Goal: Transaction & Acquisition: Subscribe to service/newsletter

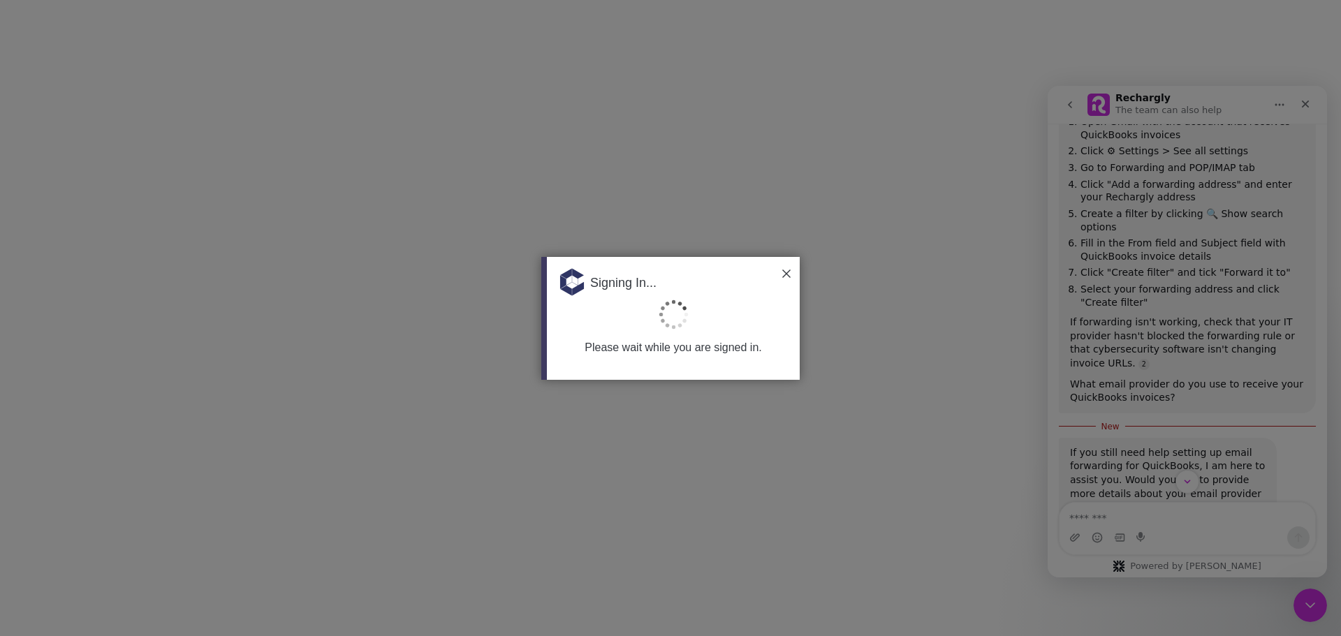
scroll to position [1440, 0]
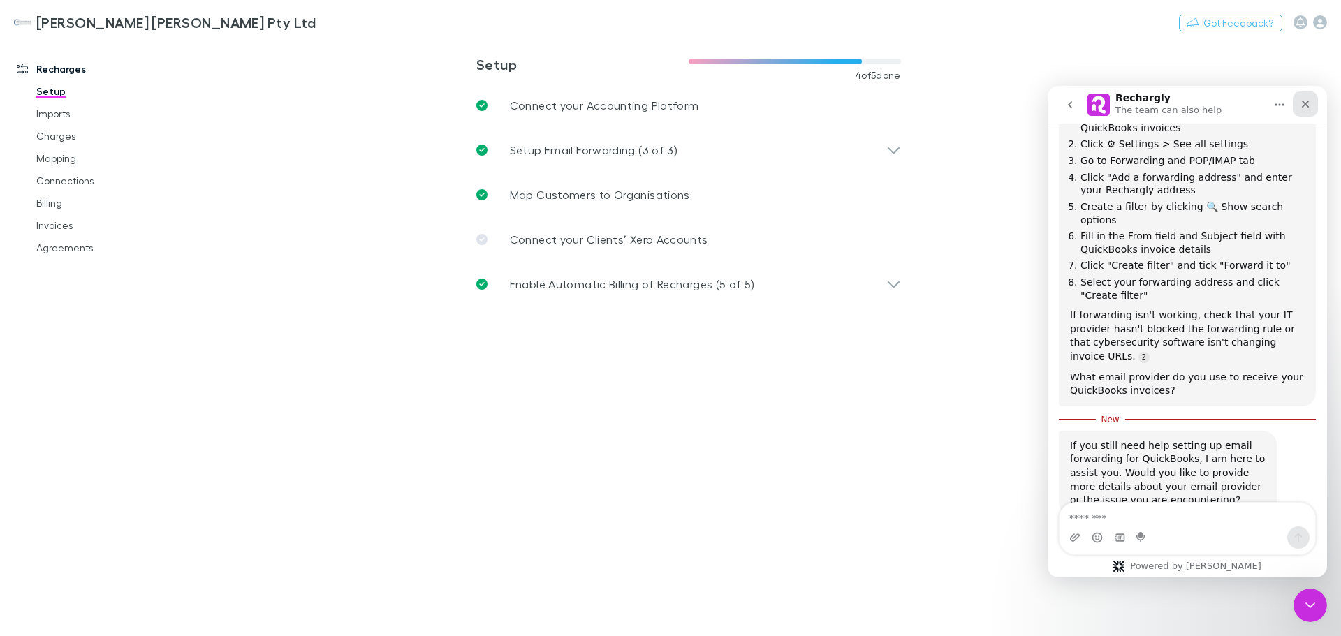
click at [1305, 108] on icon "Close" at bounding box center [1304, 103] width 11 height 11
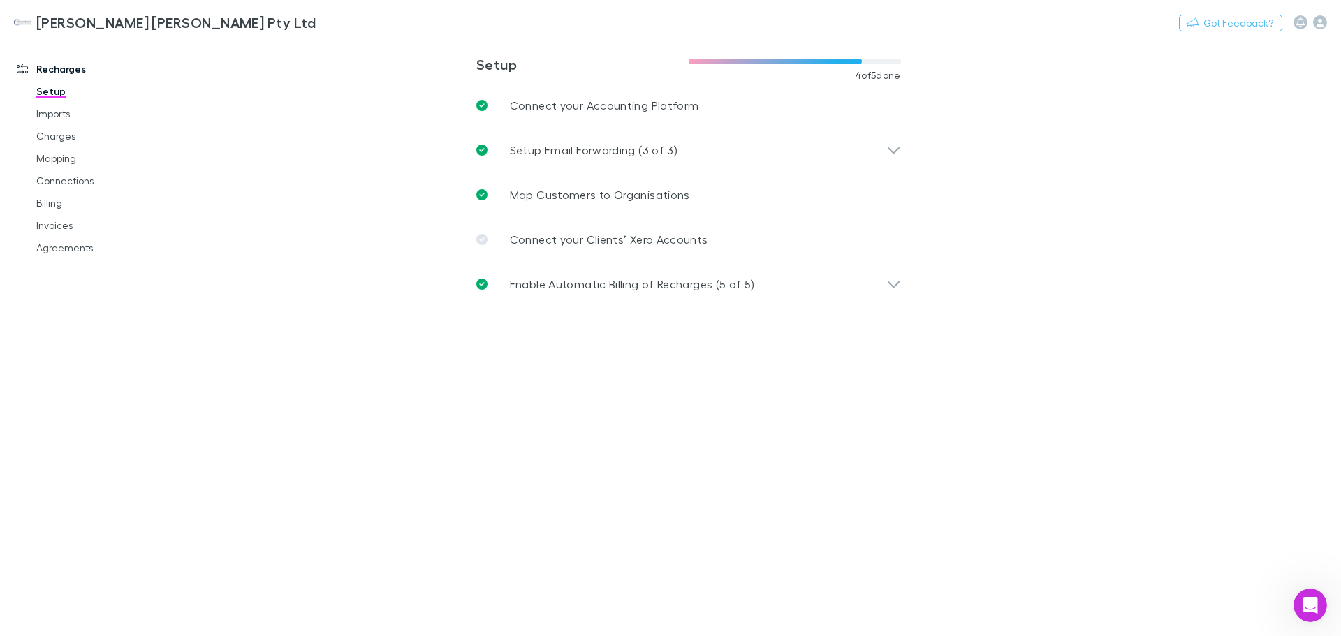
scroll to position [1417, 0]
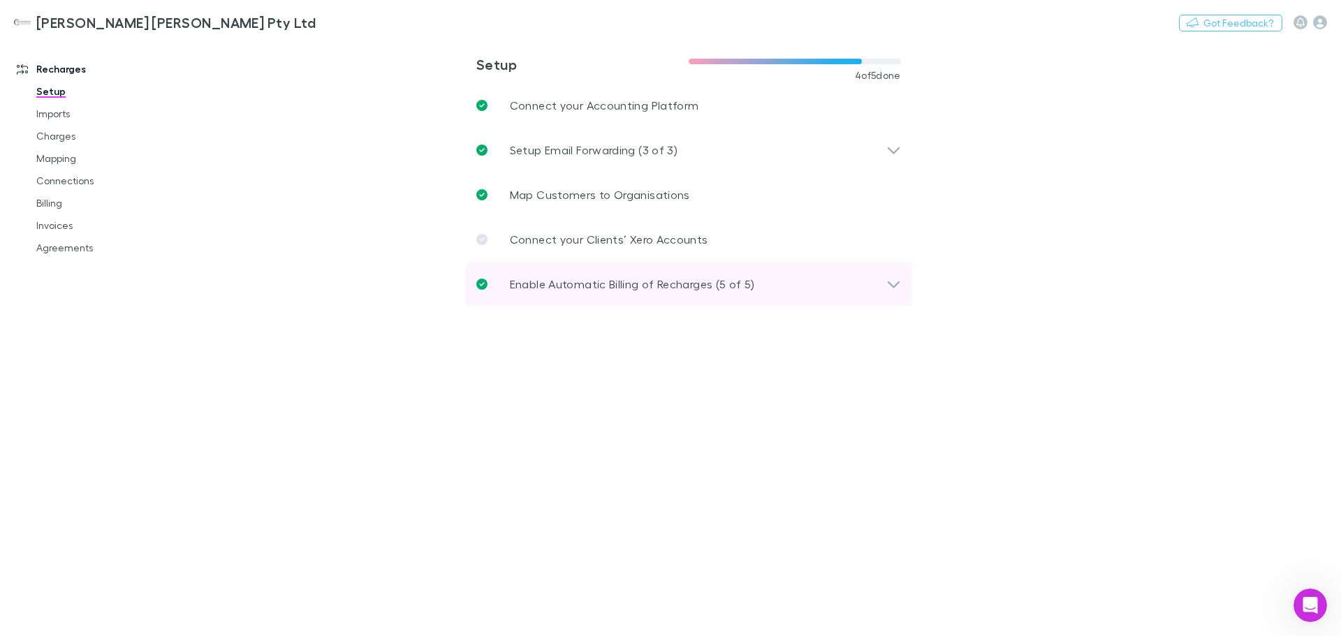
click at [896, 290] on icon at bounding box center [893, 284] width 15 height 17
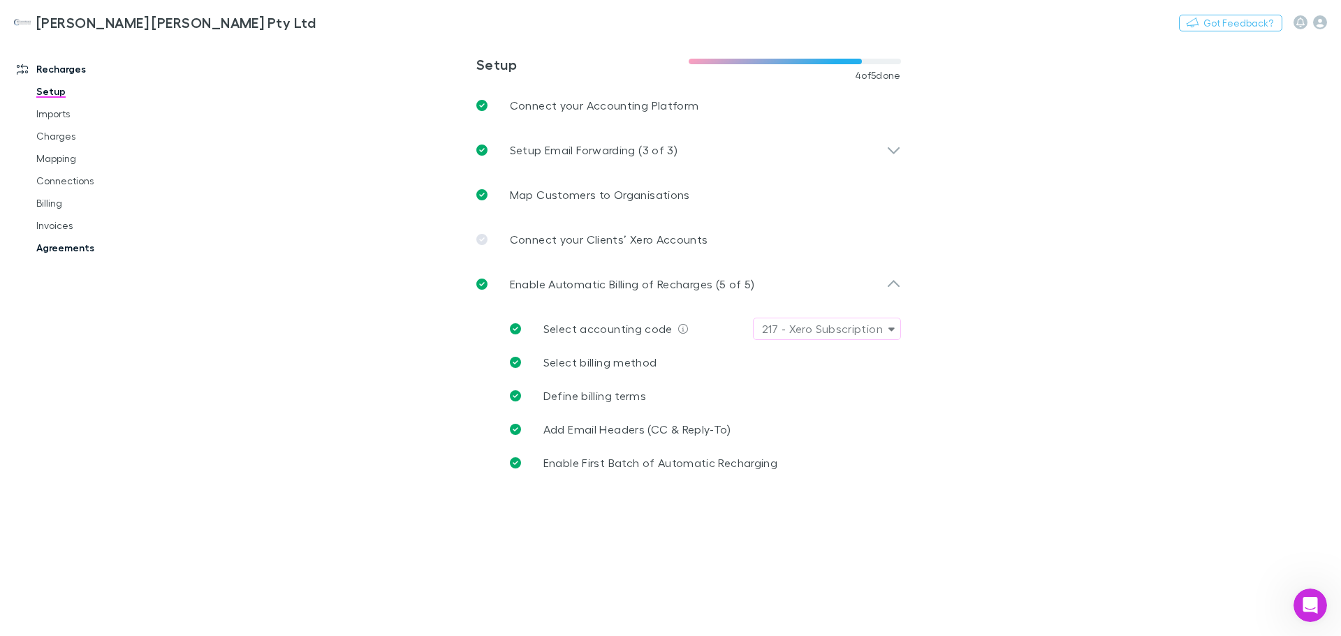
click at [71, 251] on link "Agreements" at bounding box center [105, 248] width 166 height 22
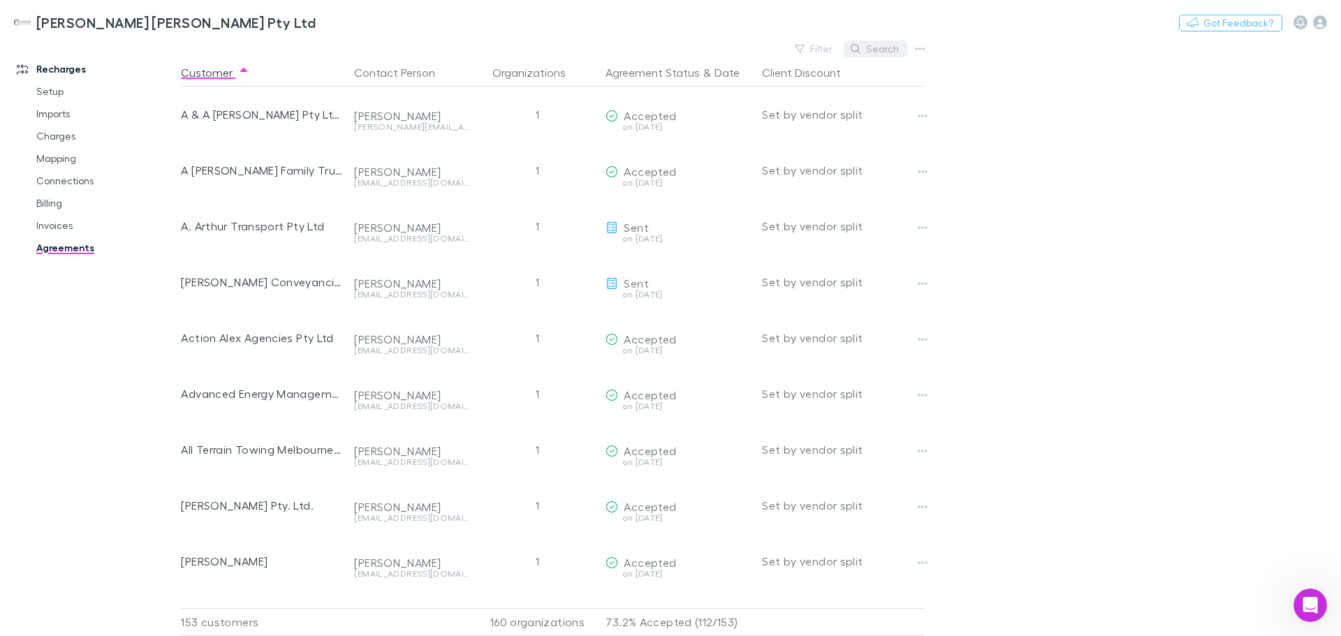
click at [884, 52] on button "Search" at bounding box center [875, 48] width 64 height 17
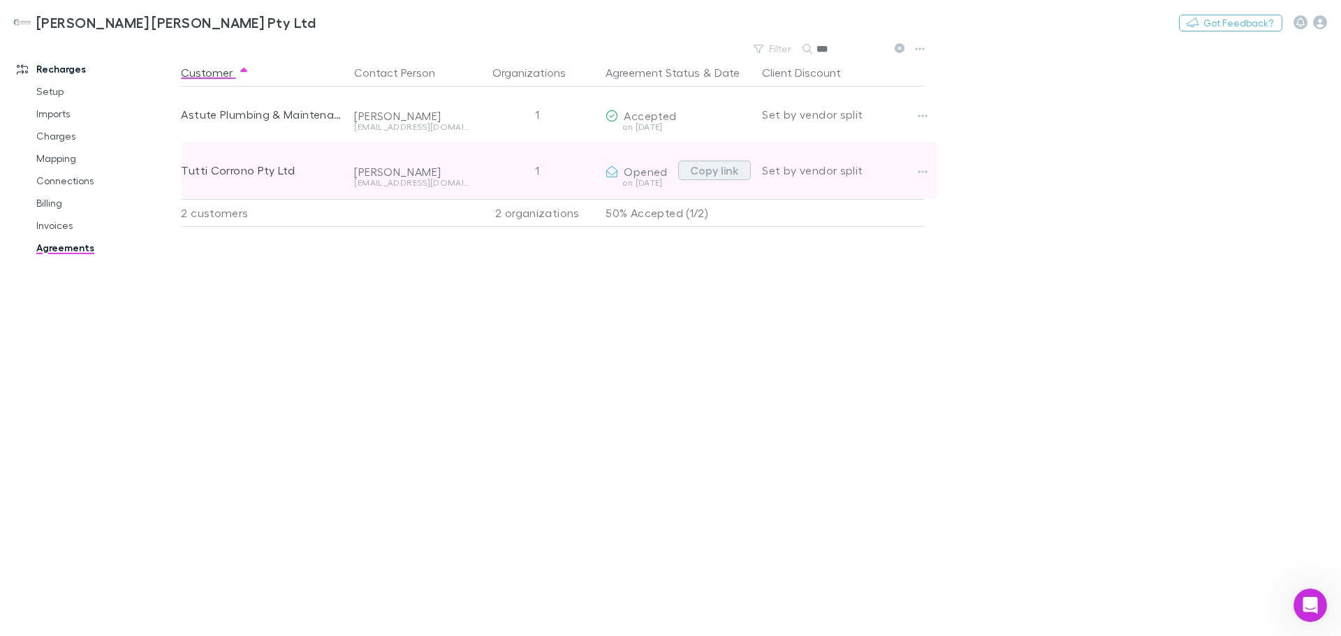
type input "***"
click at [708, 171] on button "Copy link" at bounding box center [714, 171] width 73 height 20
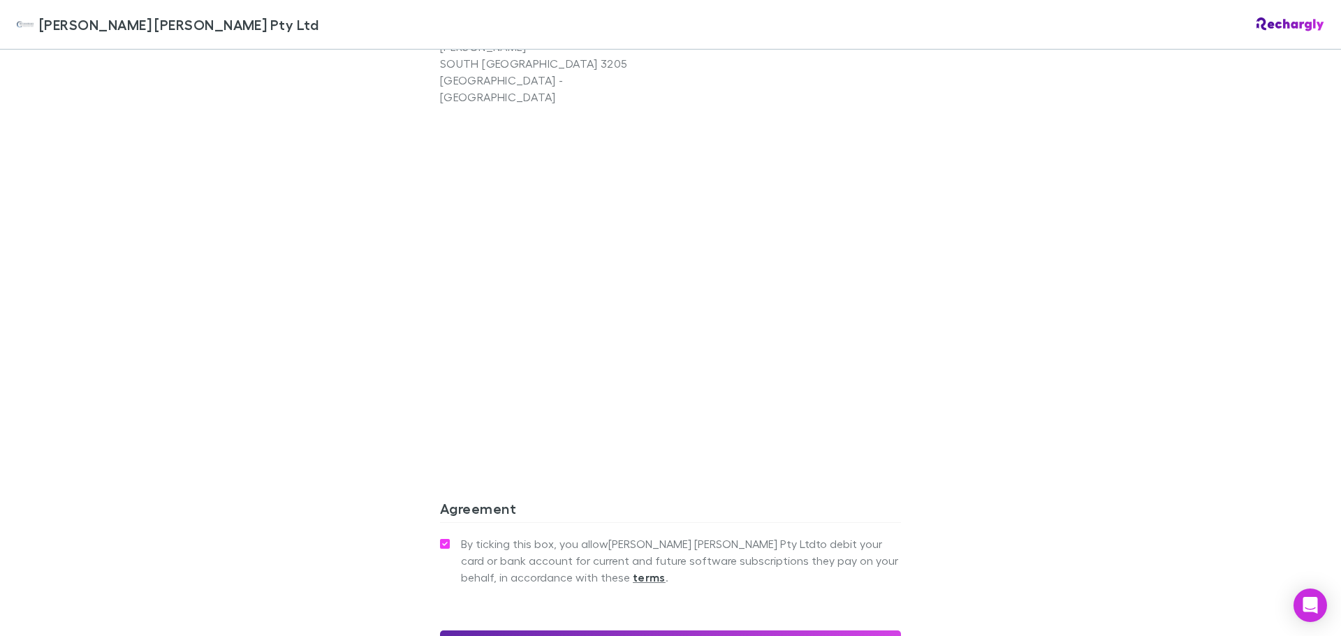
scroll to position [1381, 0]
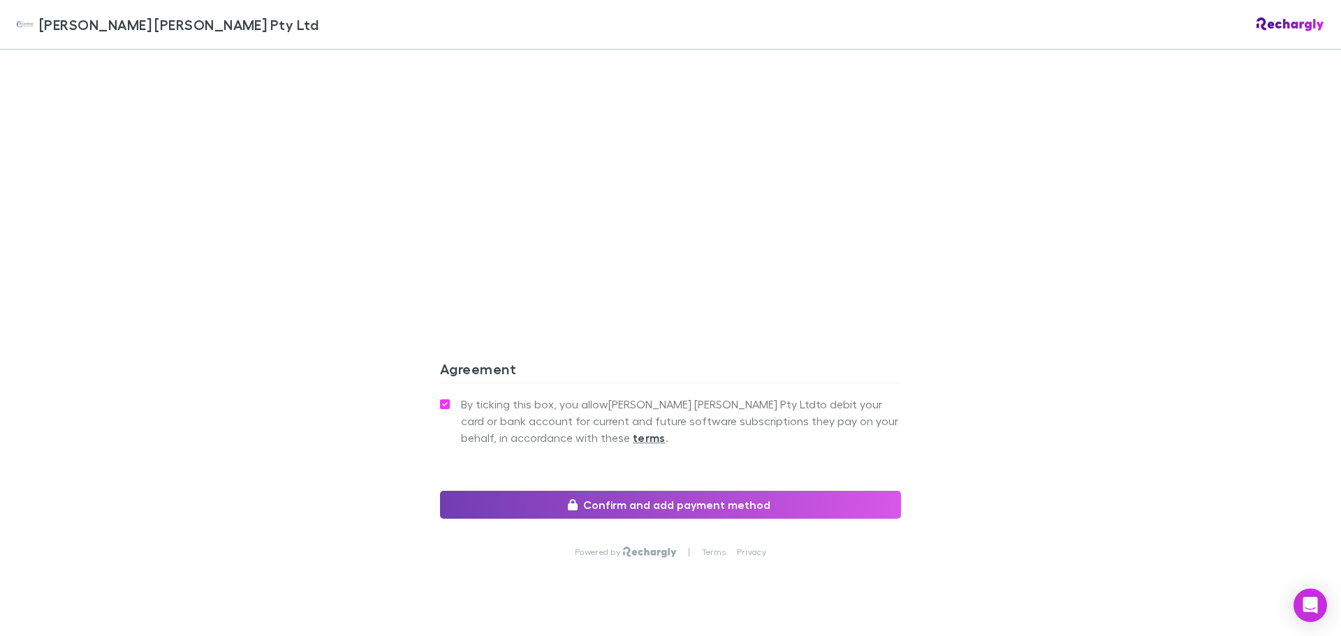
click at [687, 491] on button "Confirm and add payment method" at bounding box center [670, 505] width 461 height 28
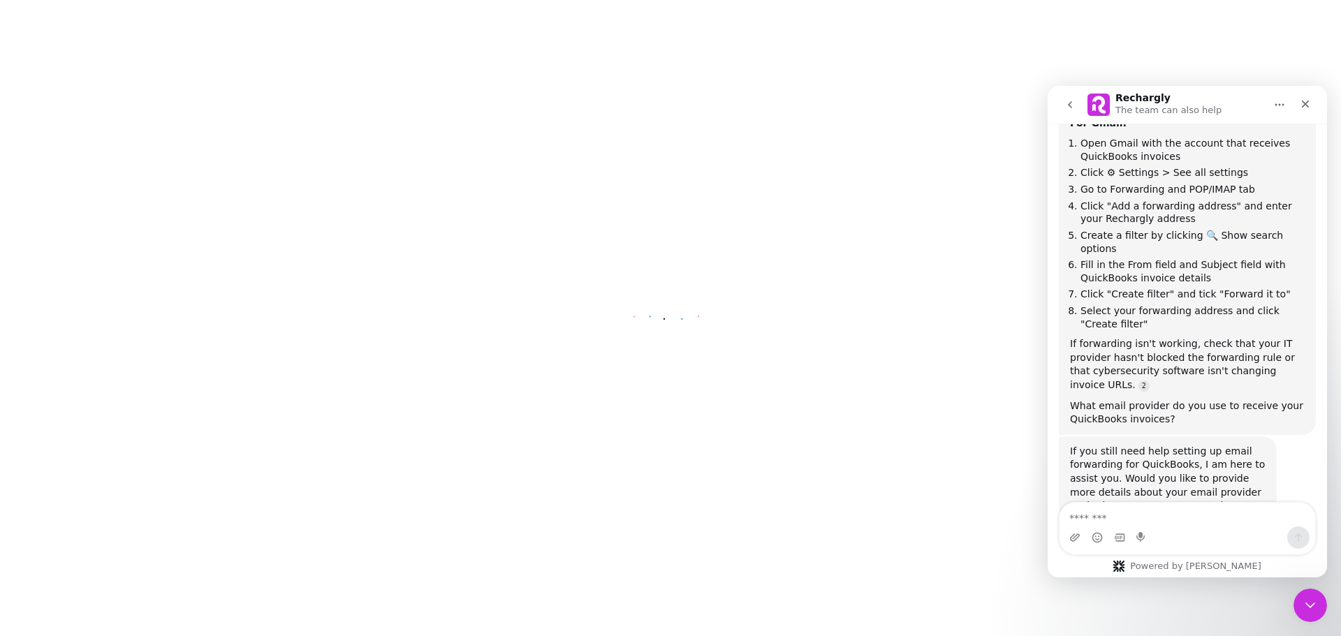
scroll to position [1417, 0]
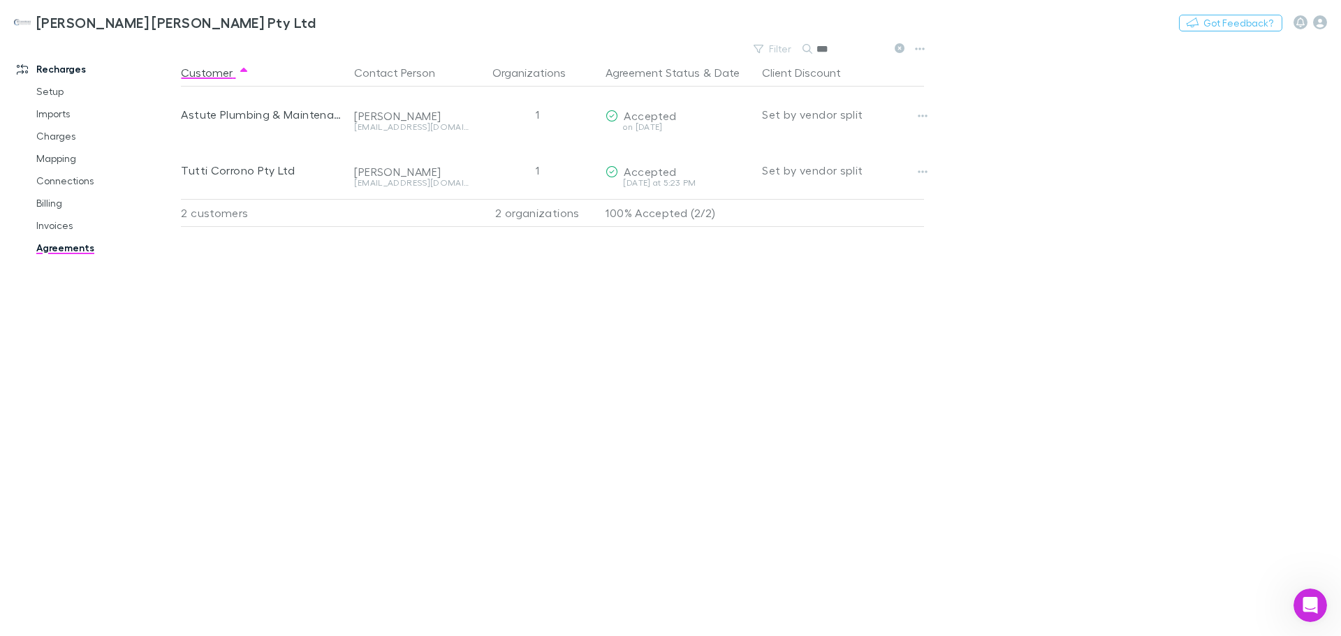
scroll to position [1417, 0]
click at [895, 50] on icon at bounding box center [899, 48] width 10 height 10
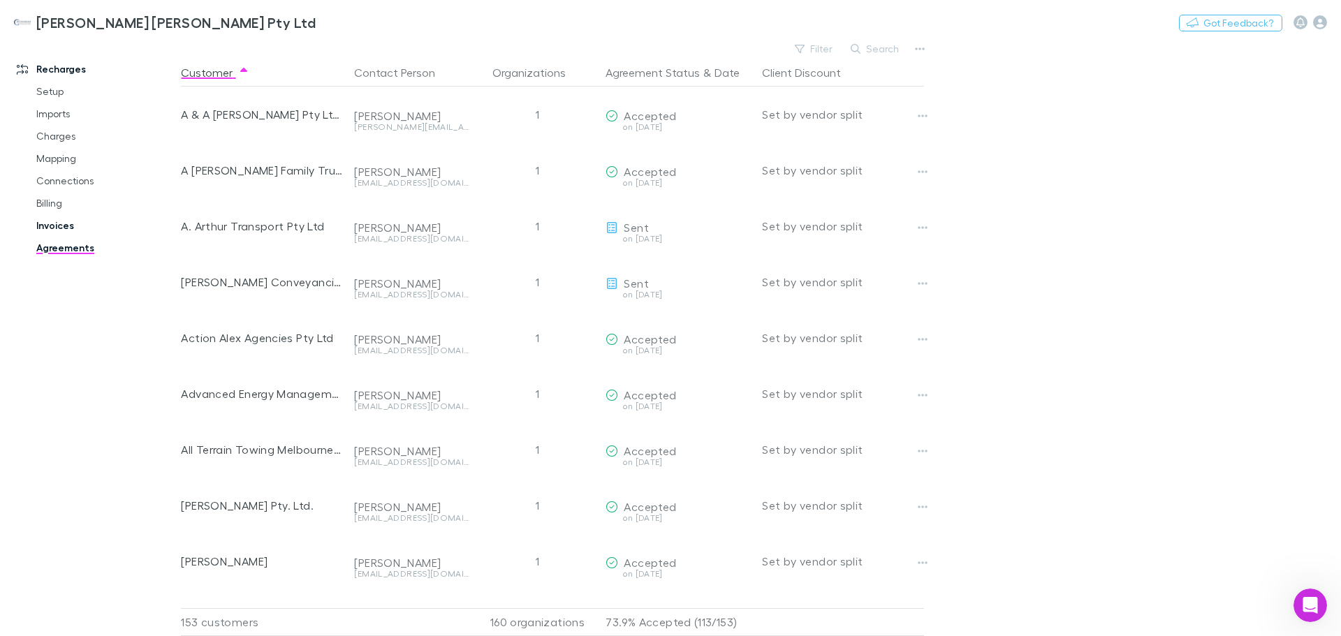
click at [76, 221] on link "Invoices" at bounding box center [105, 225] width 166 height 22
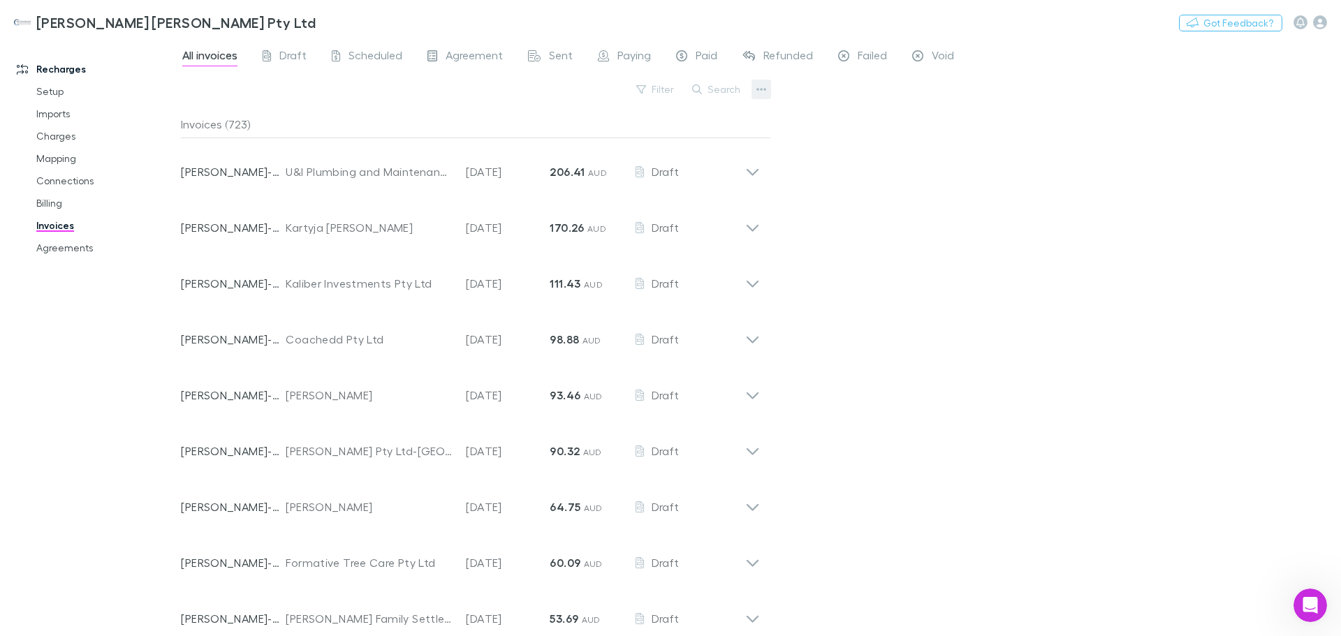
click at [763, 92] on icon "button" at bounding box center [761, 89] width 10 height 11
click at [665, 89] on div at bounding box center [670, 318] width 1341 height 636
click at [660, 90] on button "Filter" at bounding box center [655, 89] width 53 height 17
click at [531, 249] on li "Payment failed" at bounding box center [562, 247] width 243 height 22
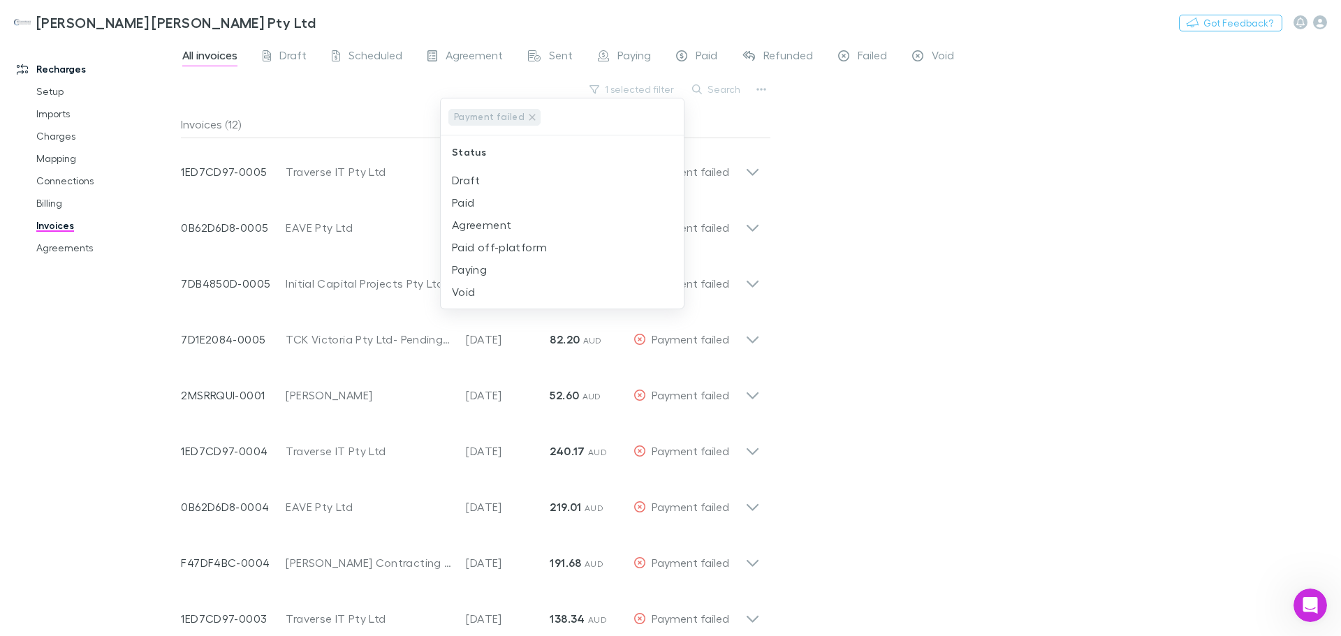
click at [938, 332] on div at bounding box center [670, 318] width 1341 height 636
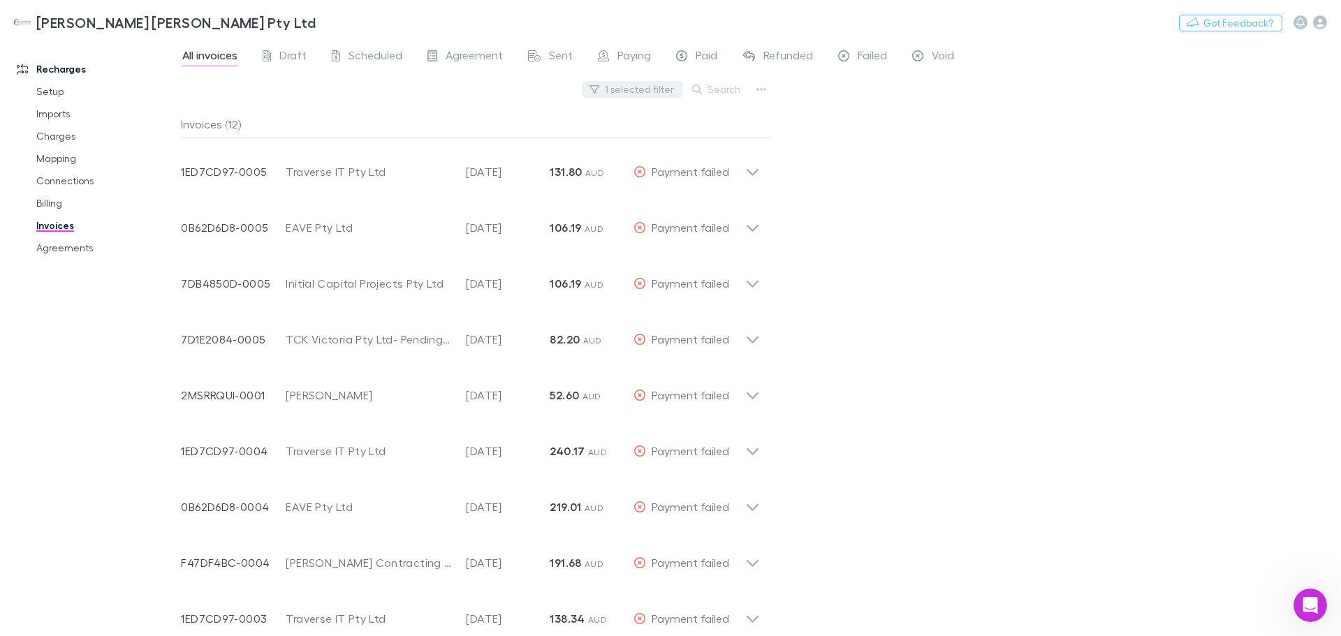
click at [644, 89] on button "1 selected filter" at bounding box center [632, 89] width 100 height 17
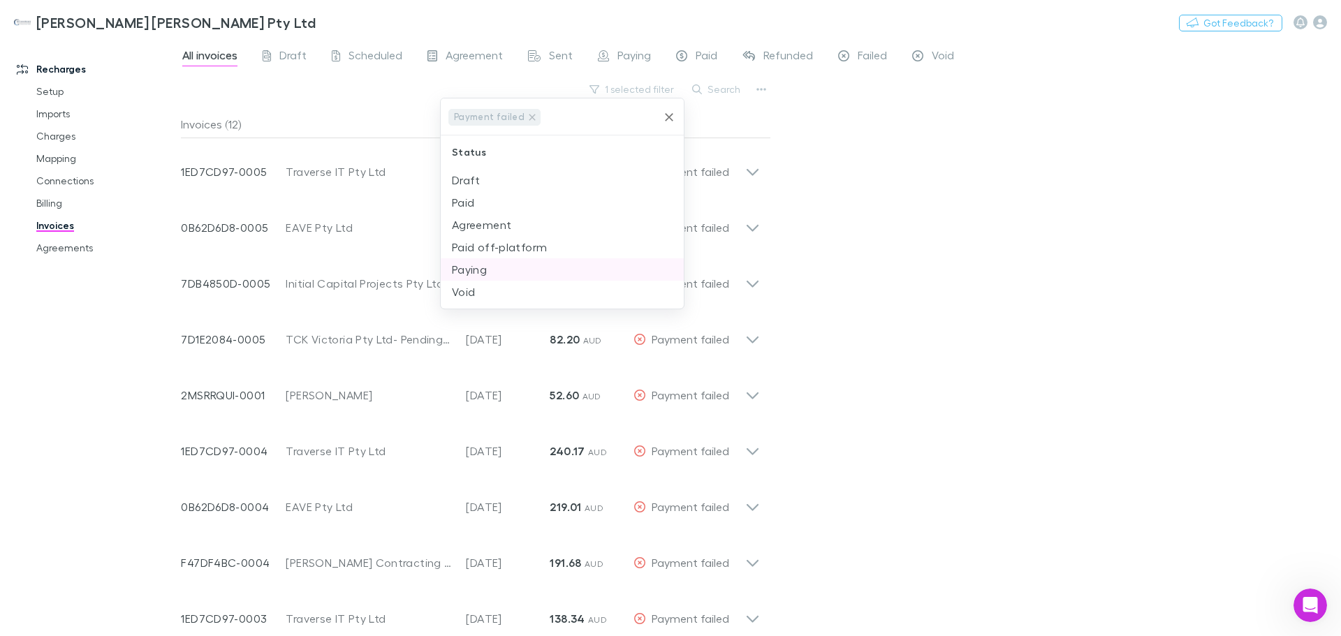
click at [473, 270] on li "Paying" at bounding box center [562, 269] width 243 height 22
click at [529, 117] on icon at bounding box center [532, 117] width 6 height 6
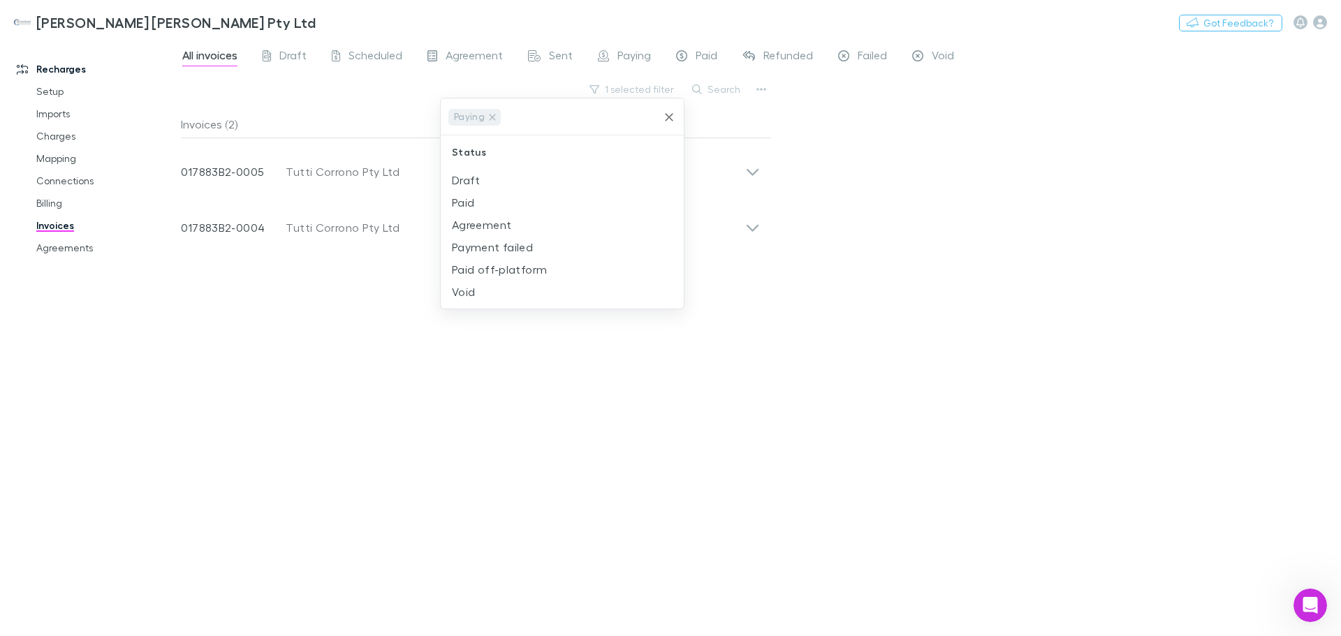
click at [656, 118] on div "Paying" at bounding box center [562, 116] width 243 height 37
click at [670, 113] on icon "Clear" at bounding box center [669, 117] width 14 height 14
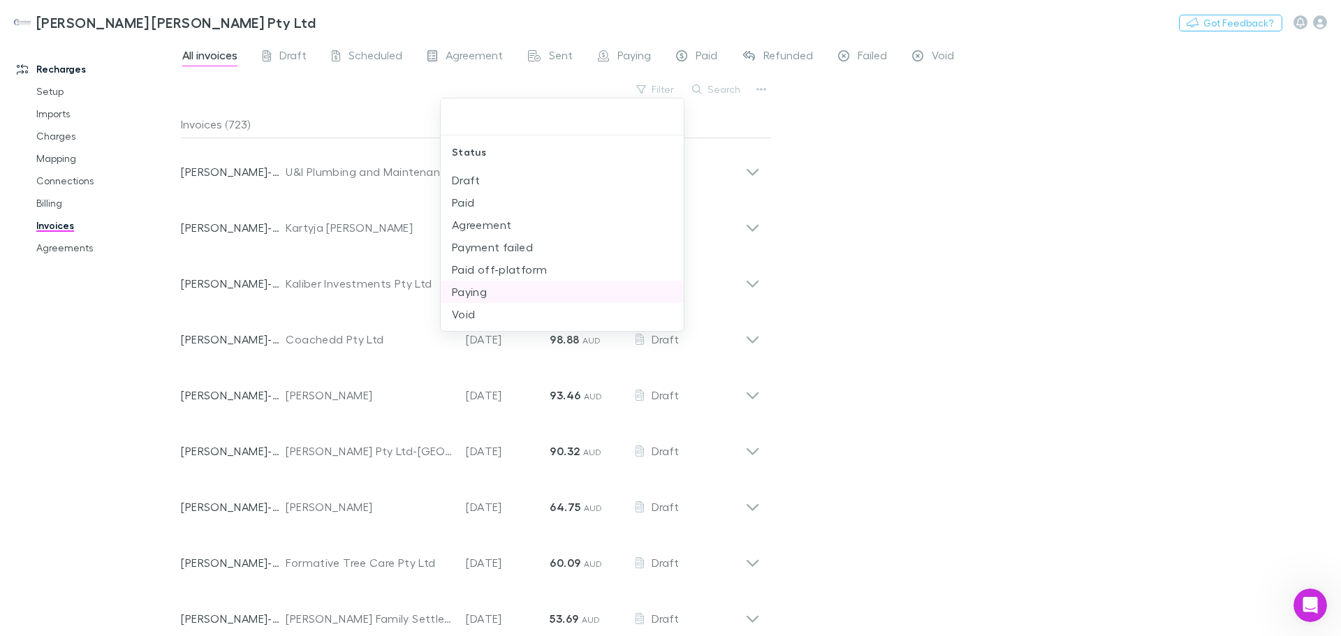
click at [485, 290] on li "Paying" at bounding box center [562, 292] width 243 height 22
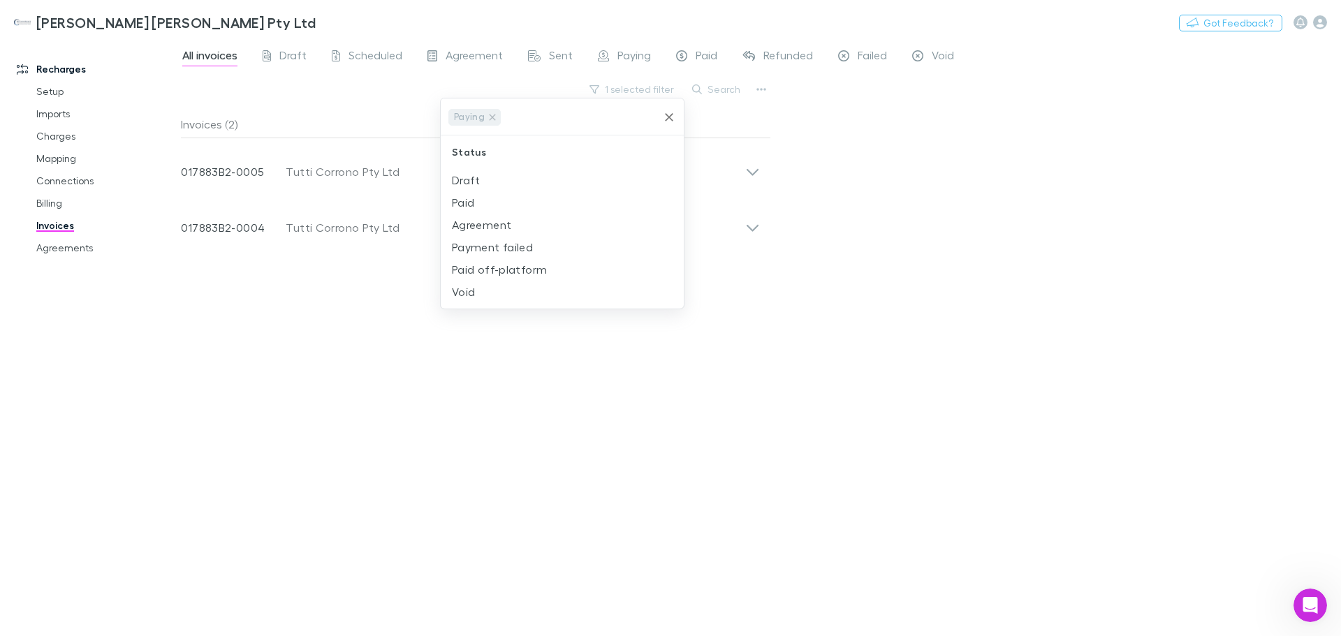
click at [967, 229] on div at bounding box center [670, 318] width 1341 height 636
click at [658, 87] on button "1 selected filter" at bounding box center [632, 89] width 100 height 17
click at [499, 187] on li "Draft" at bounding box center [562, 180] width 243 height 22
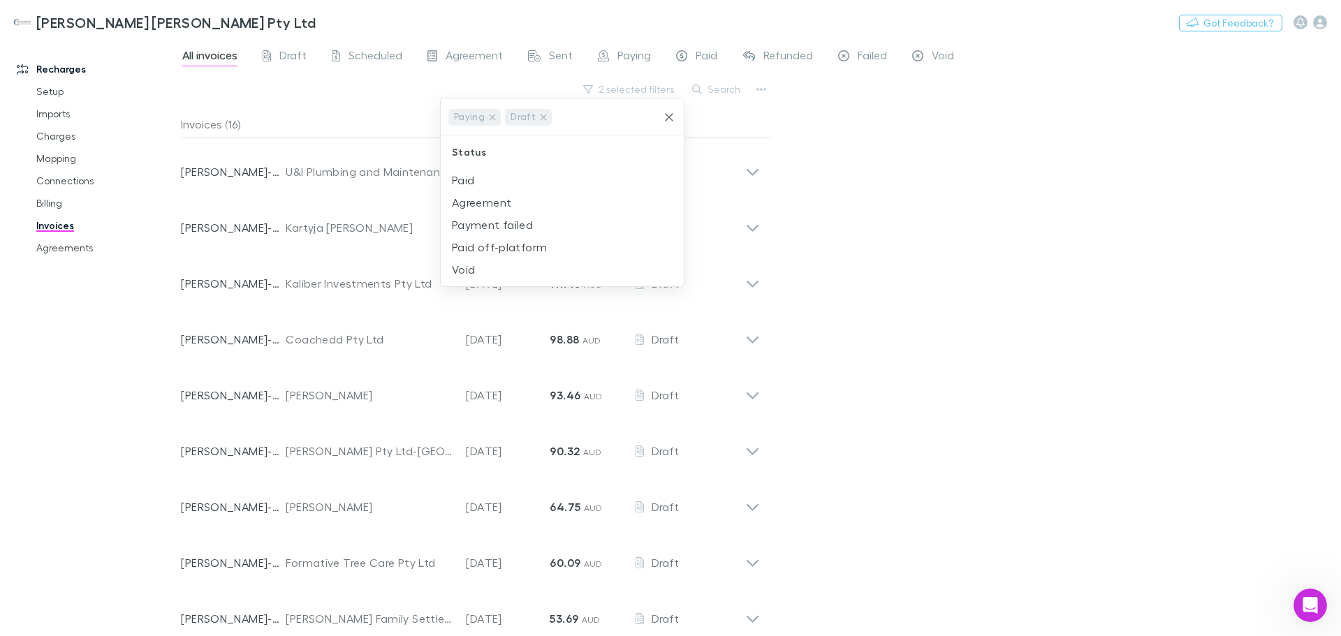
click at [667, 116] on icon "Clear" at bounding box center [669, 117] width 8 height 8
click at [327, 104] on div at bounding box center [670, 318] width 1341 height 636
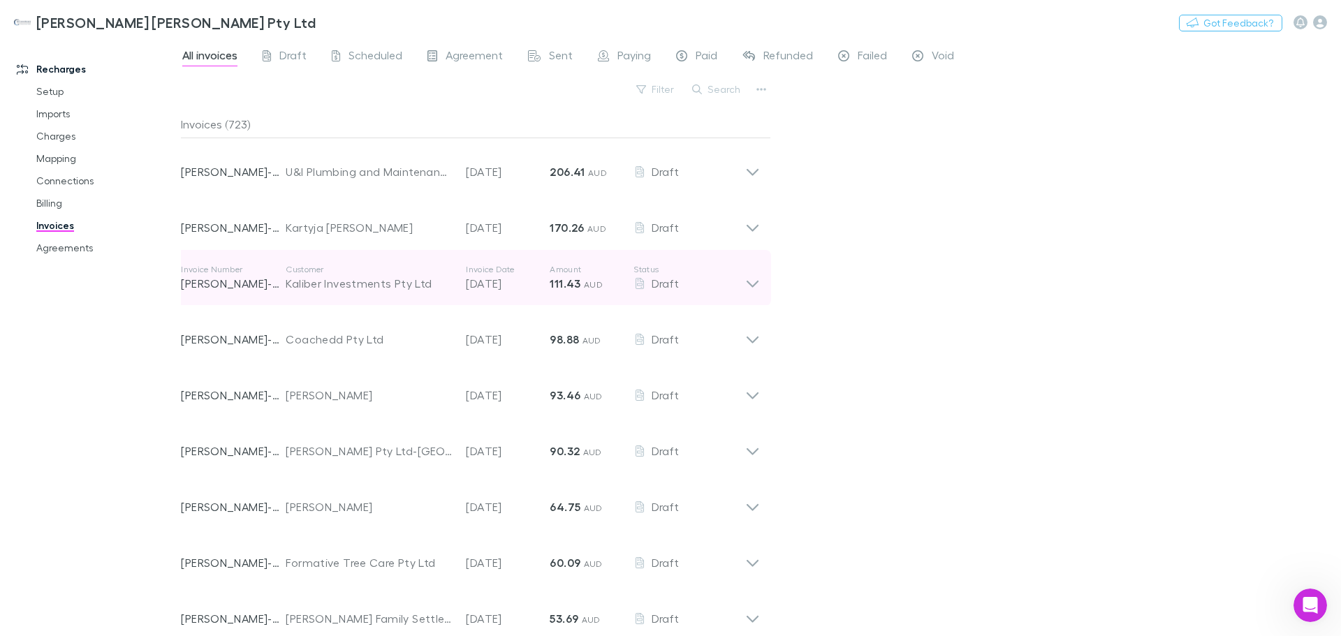
click at [755, 282] on icon at bounding box center [752, 278] width 15 height 28
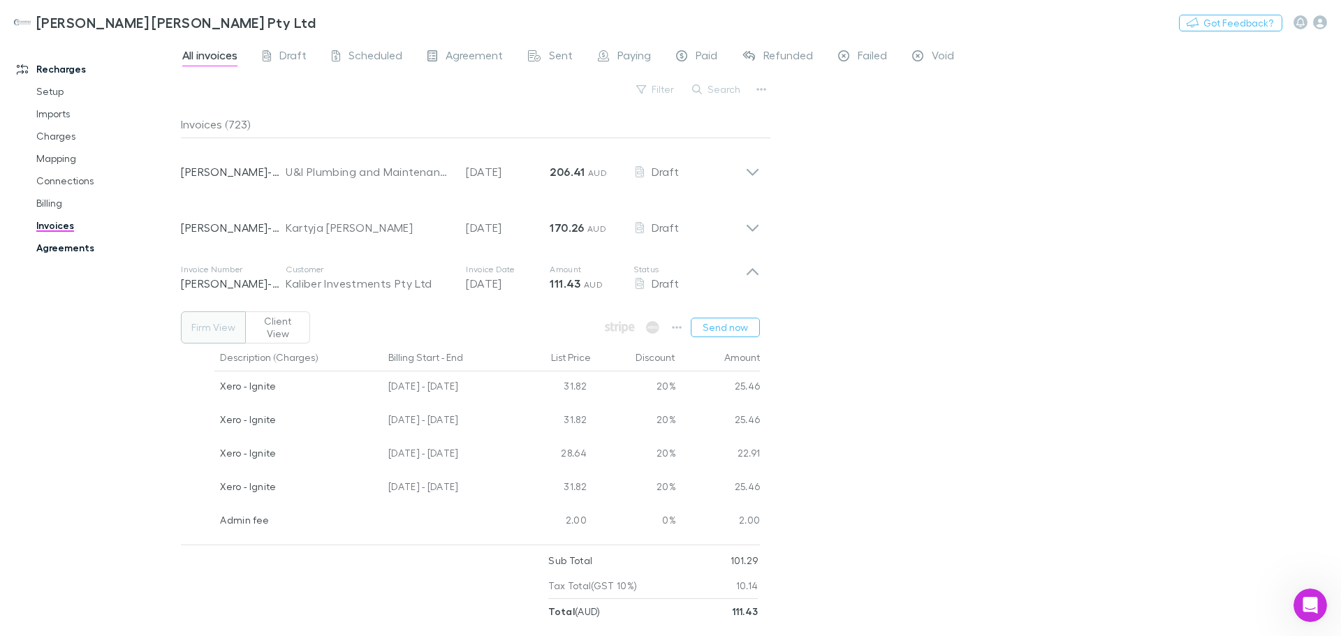
click at [67, 249] on link "Agreements" at bounding box center [105, 248] width 166 height 22
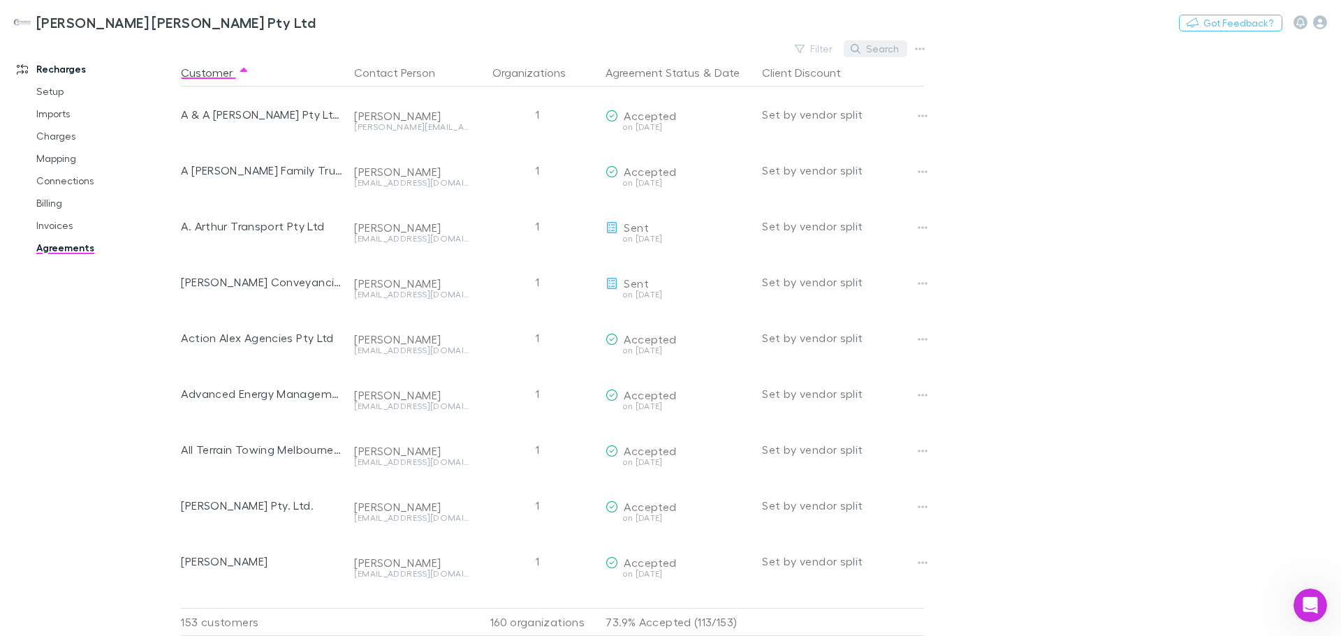
click at [874, 47] on button "Search" at bounding box center [875, 48] width 64 height 17
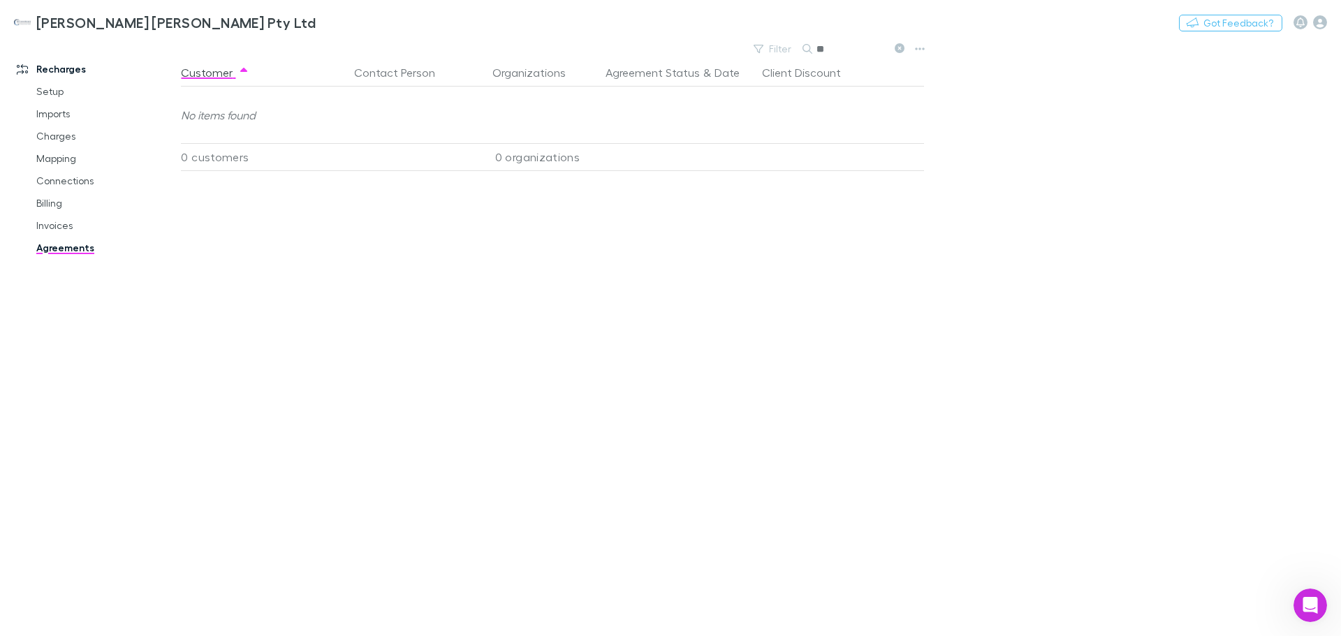
type input "*"
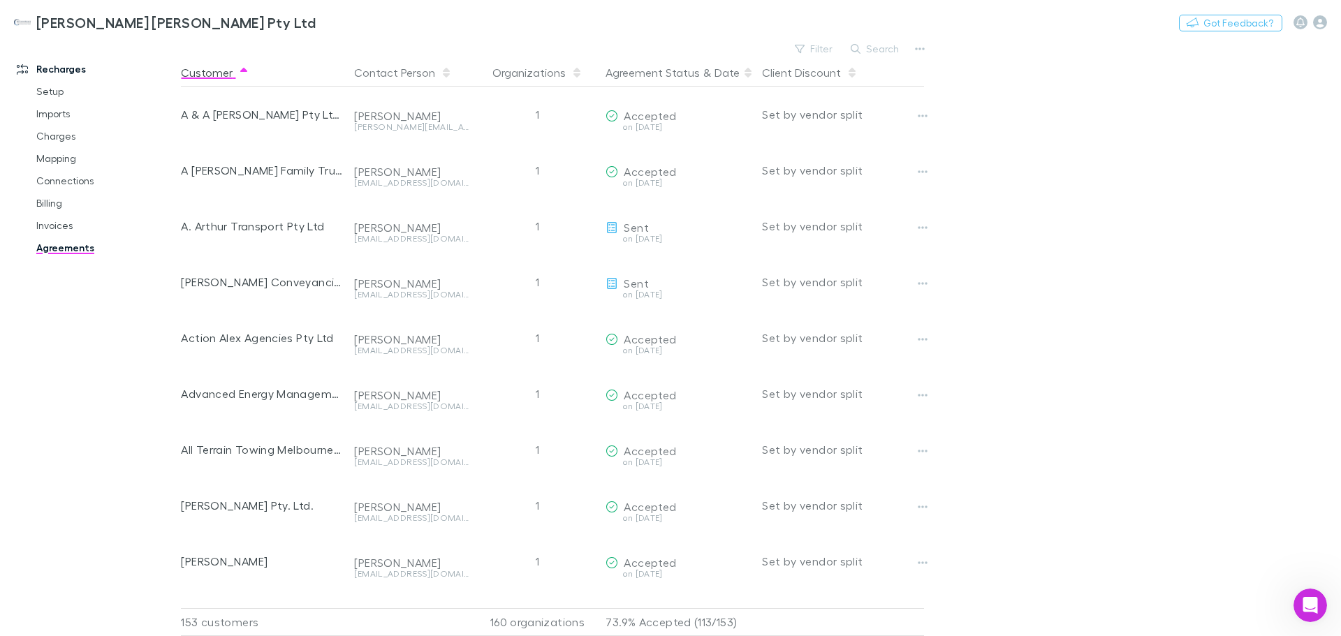
click at [709, 72] on div "Agreement Status & Date" at bounding box center [677, 73] width 145 height 28
click at [645, 70] on button "Agreement Status" at bounding box center [652, 73] width 94 height 28
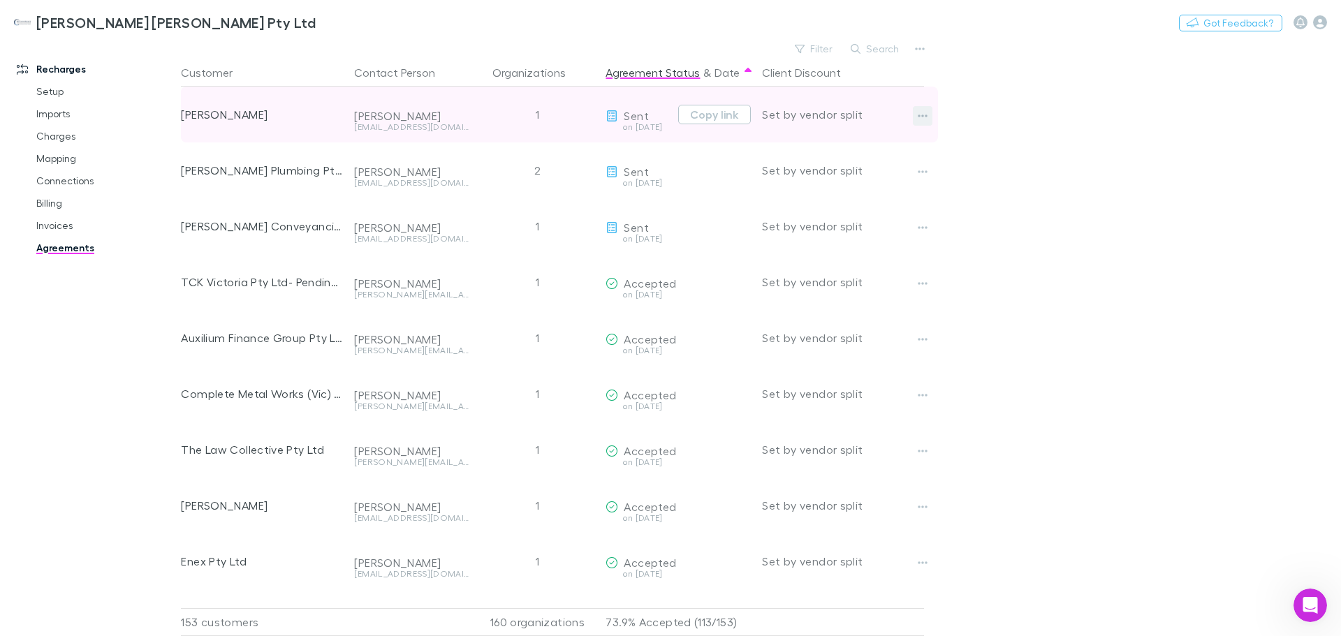
click at [928, 115] on button "button" at bounding box center [923, 116] width 20 height 20
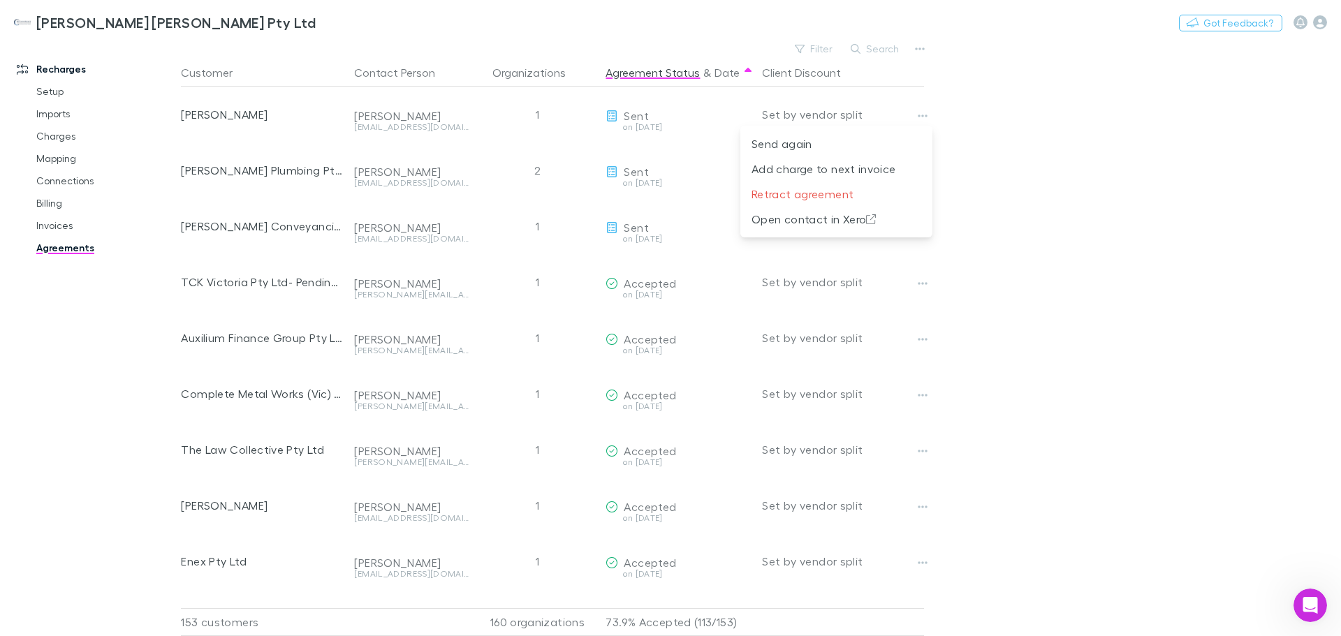
click at [658, 124] on div at bounding box center [670, 318] width 1341 height 636
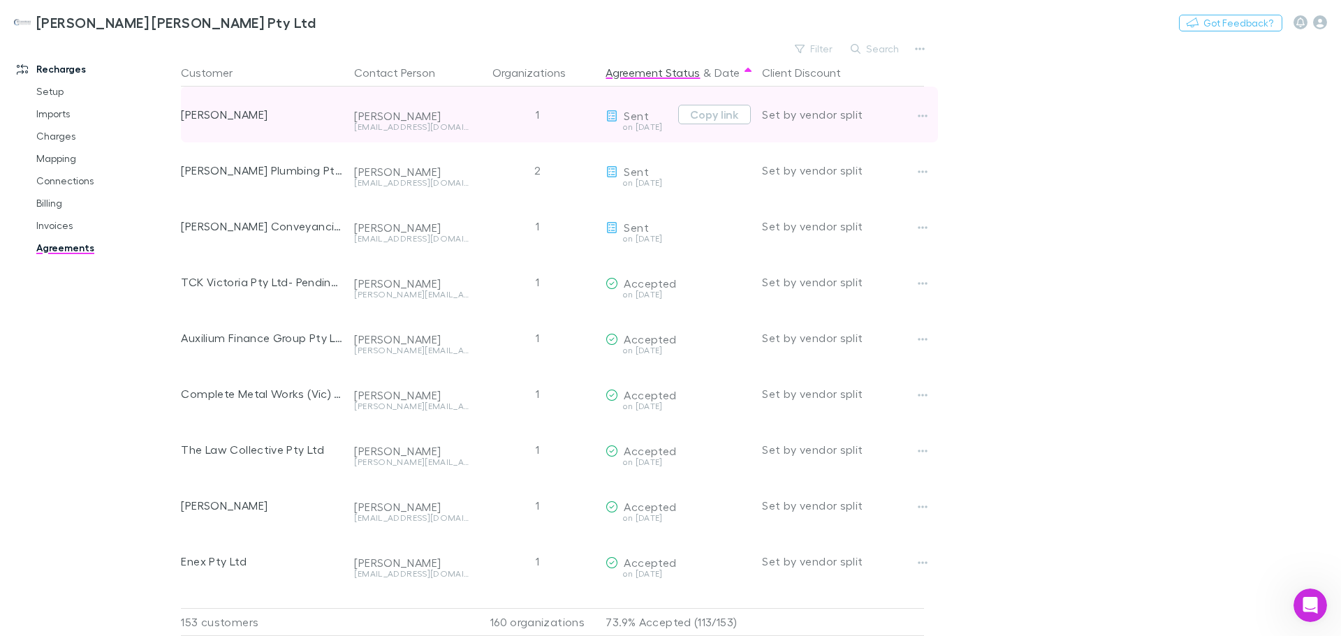
click at [541, 117] on div "1" at bounding box center [537, 115] width 126 height 56
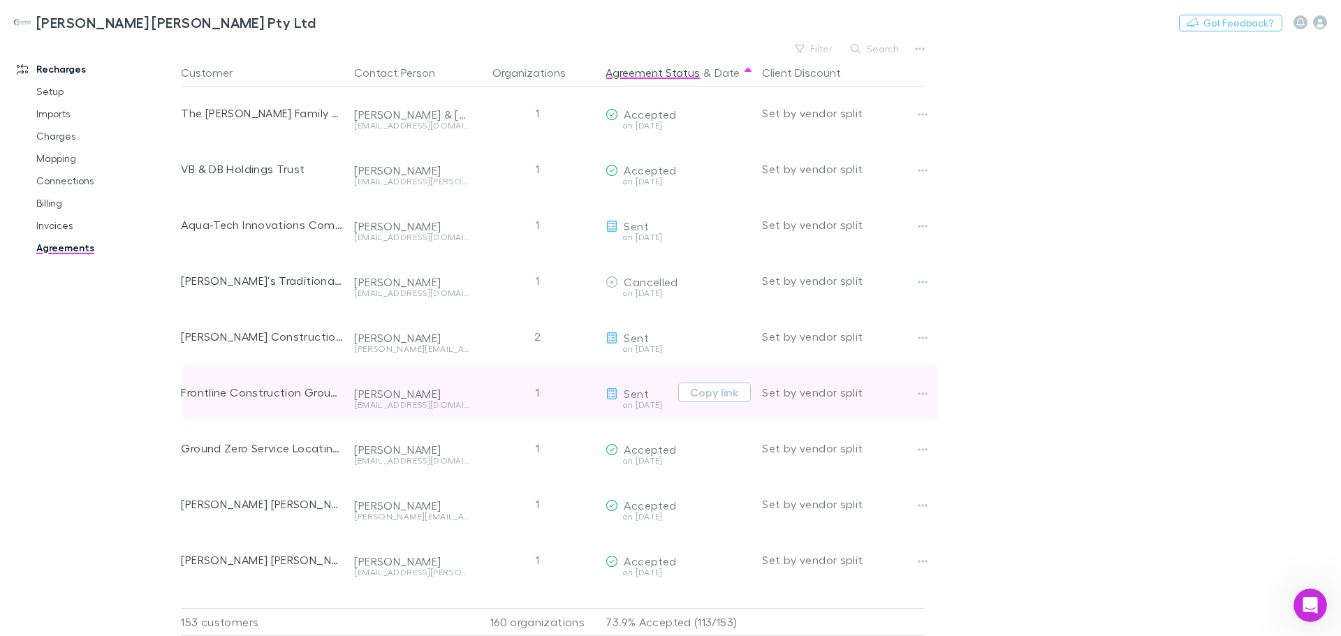
scroll to position [8036, 0]
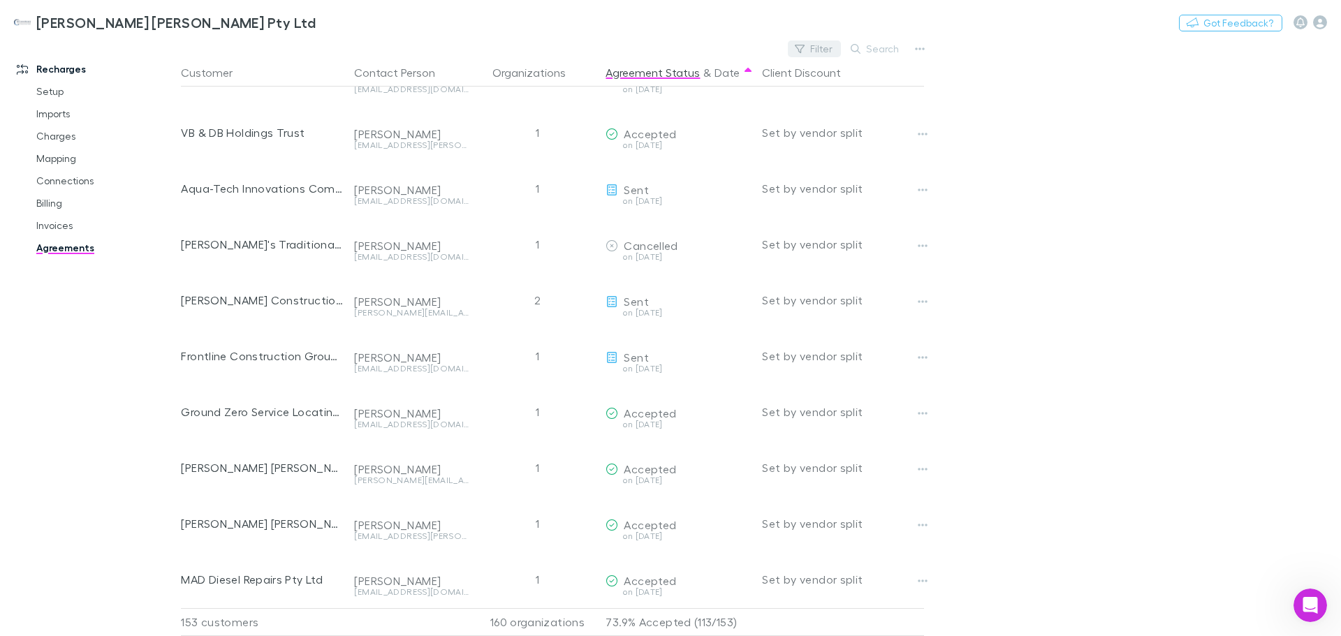
click at [818, 51] on button "Filter" at bounding box center [814, 48] width 53 height 17
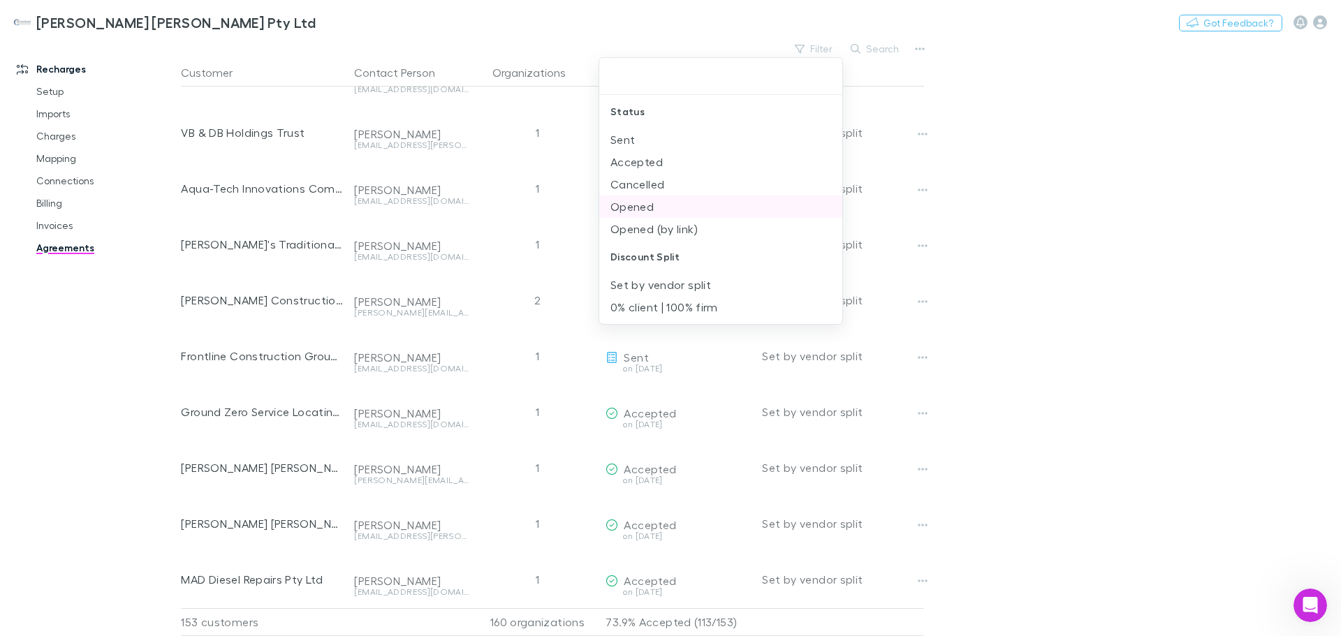
click at [662, 209] on li "Opened" at bounding box center [720, 206] width 243 height 22
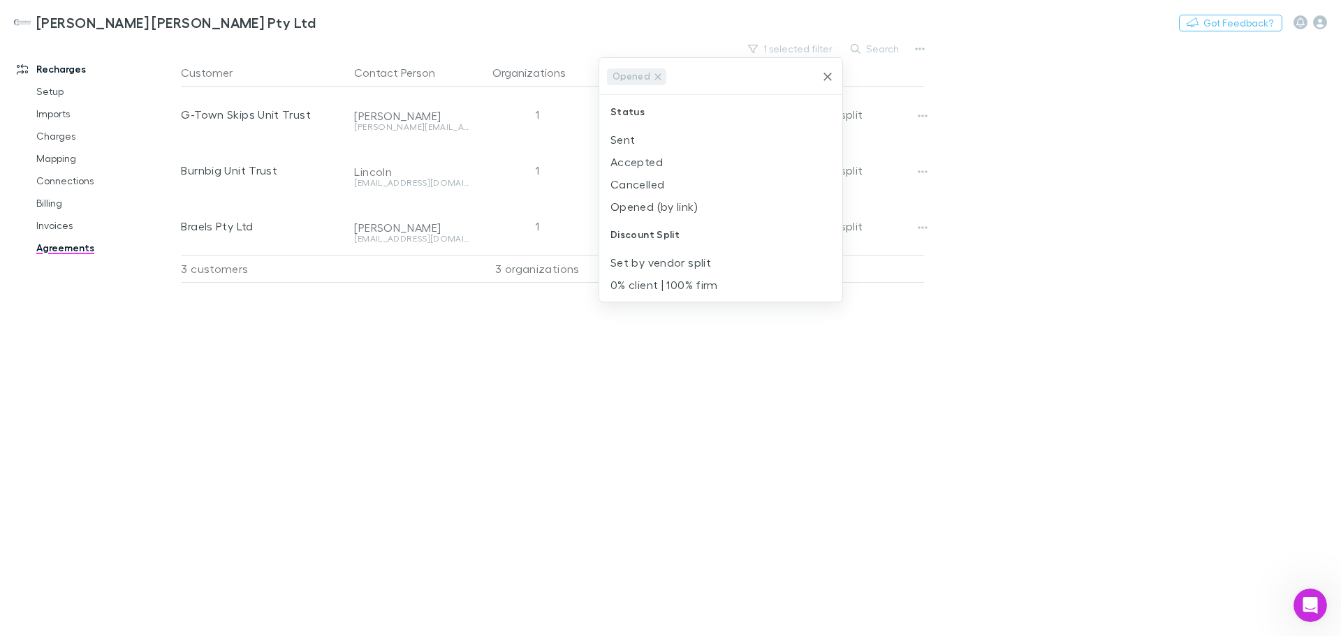
scroll to position [0, 0]
click at [628, 138] on li "Sent" at bounding box center [720, 139] width 243 height 22
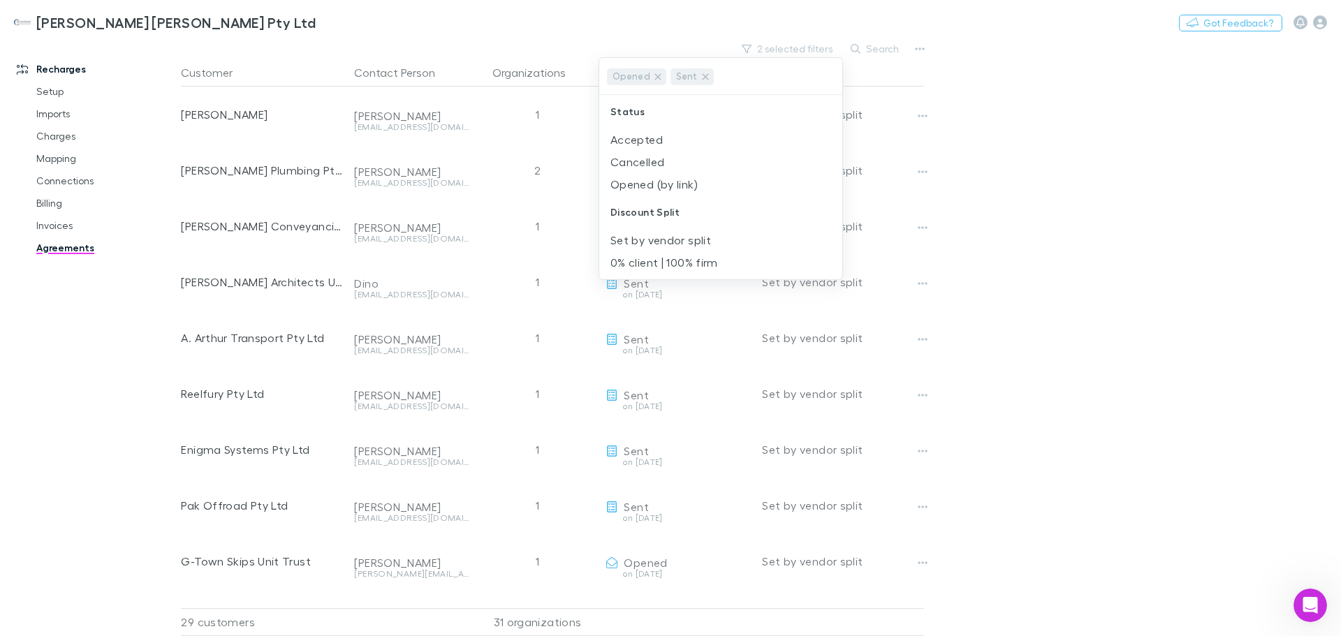
click at [1202, 242] on div at bounding box center [670, 318] width 1341 height 636
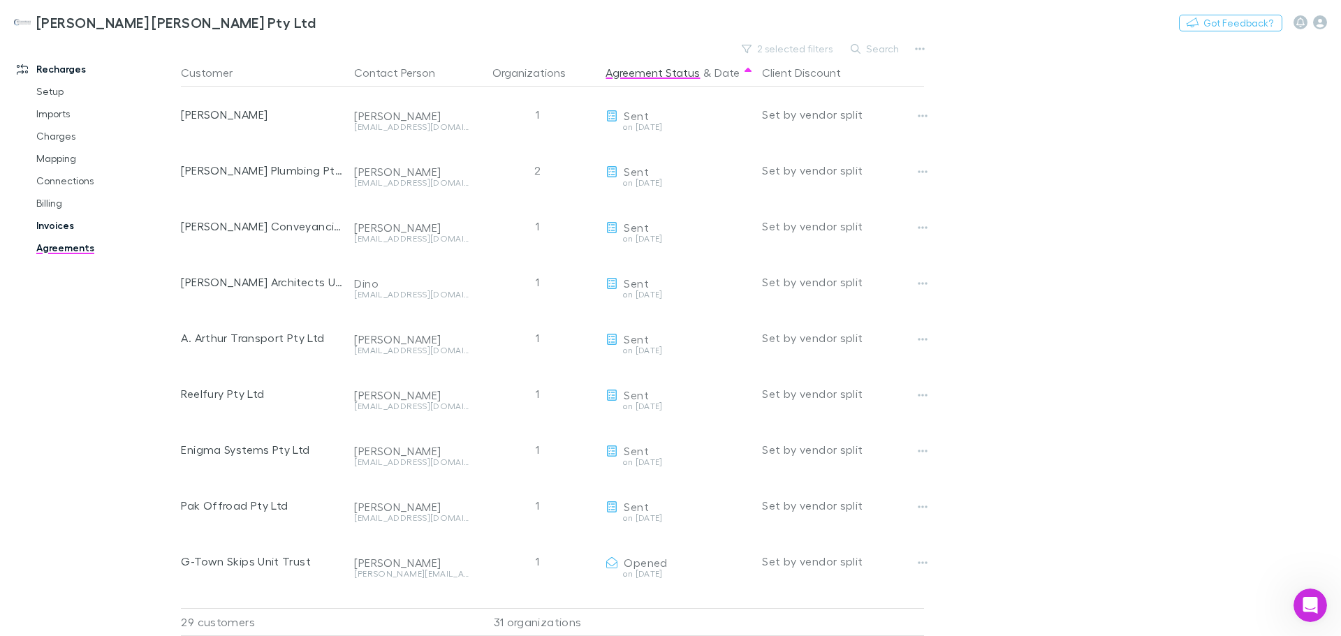
click at [48, 228] on link "Invoices" at bounding box center [105, 225] width 166 height 22
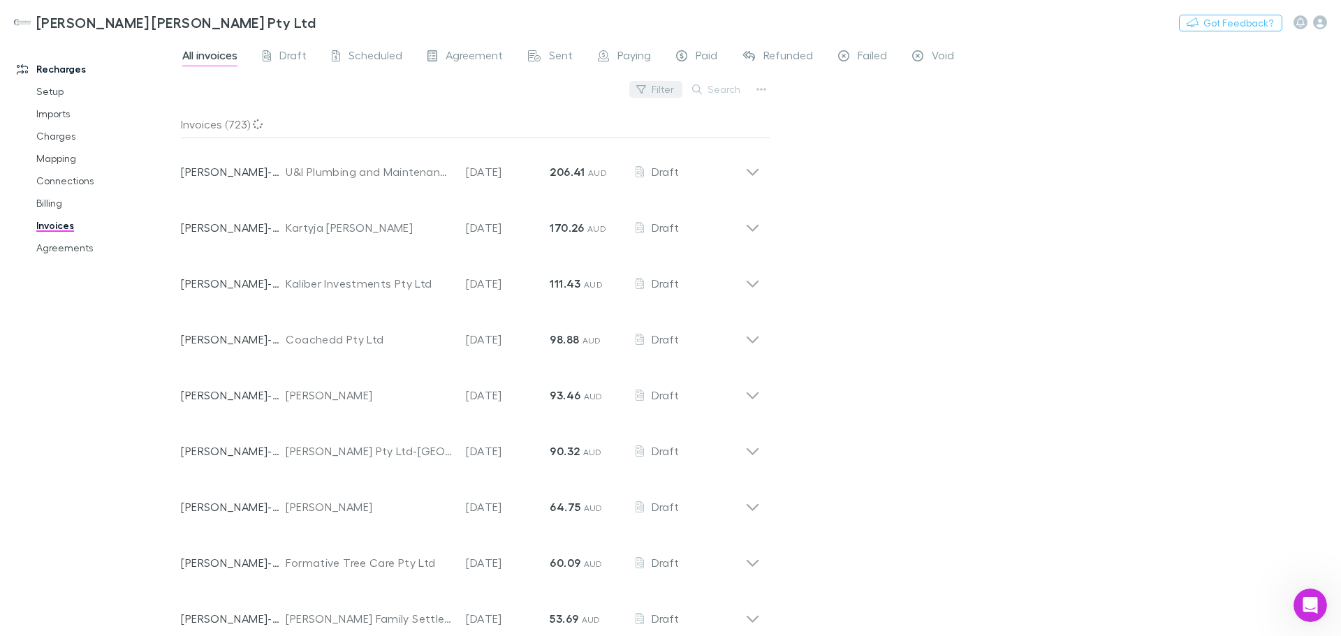
click at [646, 87] on icon "button" at bounding box center [641, 89] width 10 height 10
click at [484, 184] on li "Draft" at bounding box center [562, 180] width 243 height 22
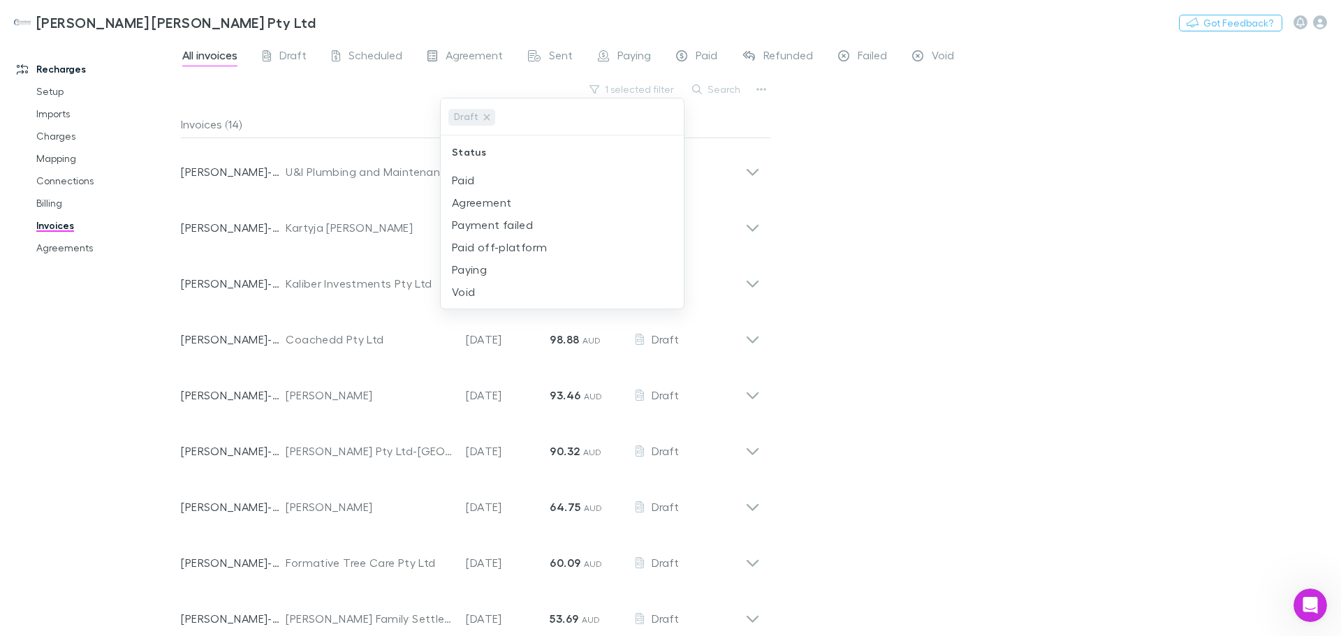
click at [987, 215] on div at bounding box center [670, 318] width 1341 height 636
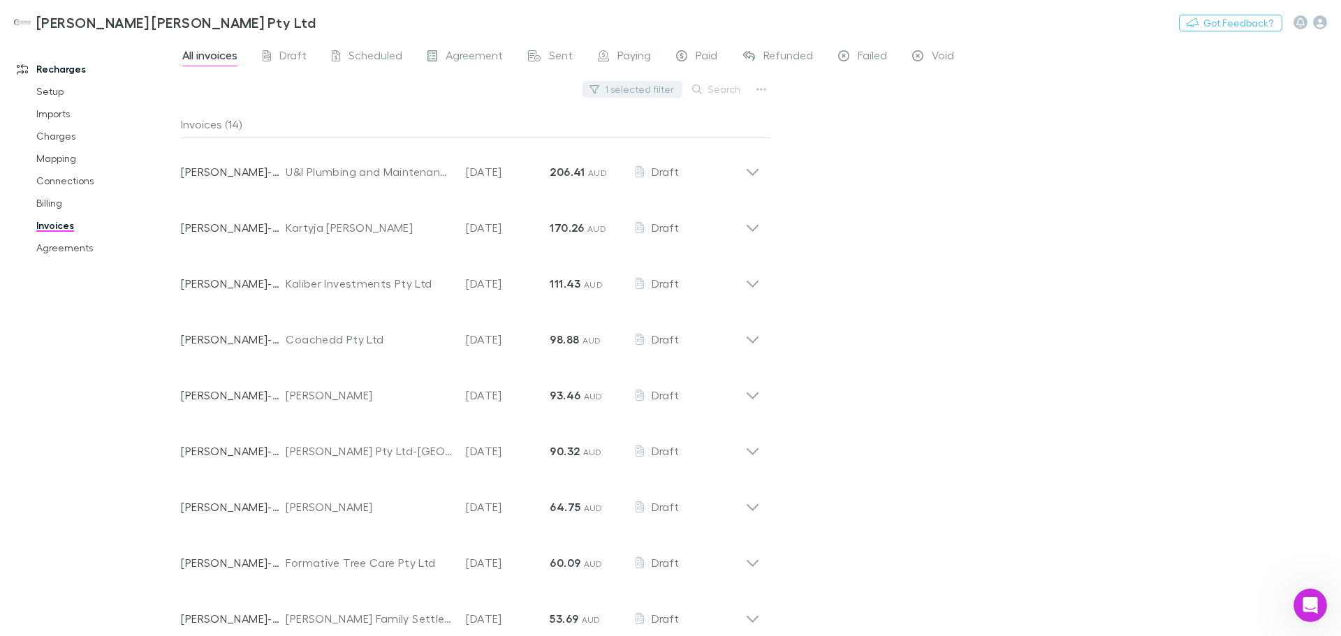
click at [646, 89] on button "1 selected filter" at bounding box center [632, 89] width 100 height 17
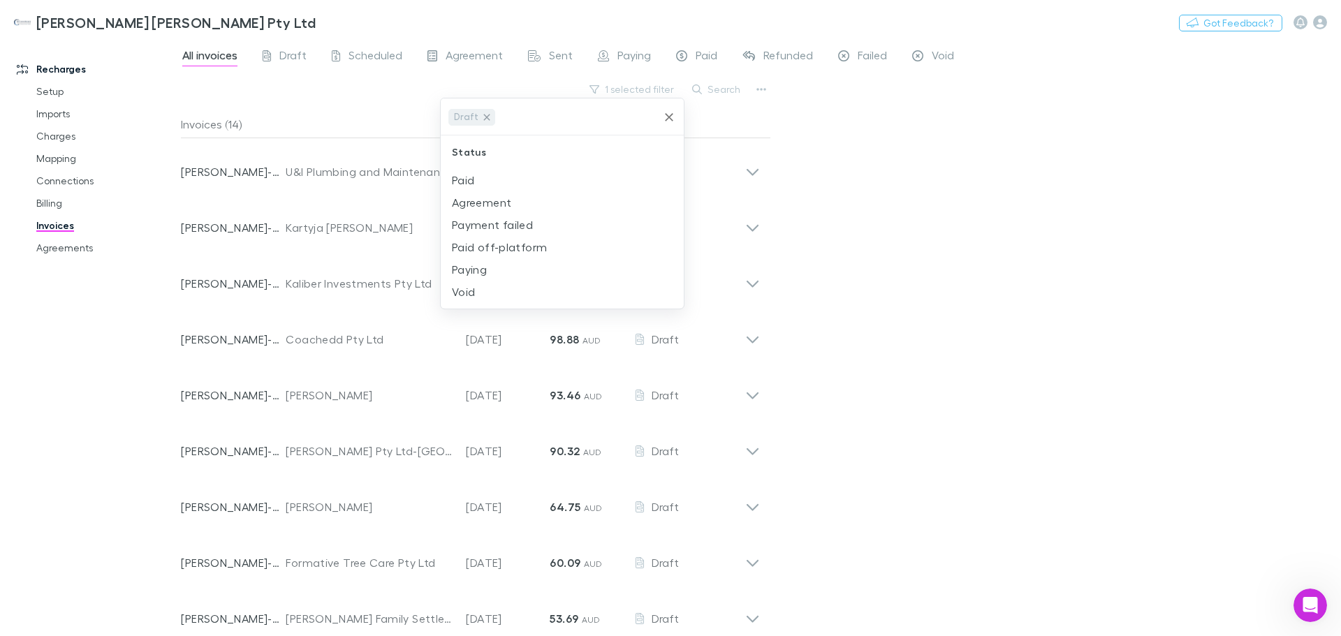
click at [482, 117] on icon at bounding box center [486, 117] width 11 height 11
click at [487, 230] on li "Agreement" at bounding box center [562, 225] width 243 height 22
click at [667, 116] on icon "Clear" at bounding box center [669, 117] width 8 height 8
click at [510, 228] on li "Agreement" at bounding box center [562, 225] width 243 height 22
click at [1199, 223] on div at bounding box center [670, 318] width 1341 height 636
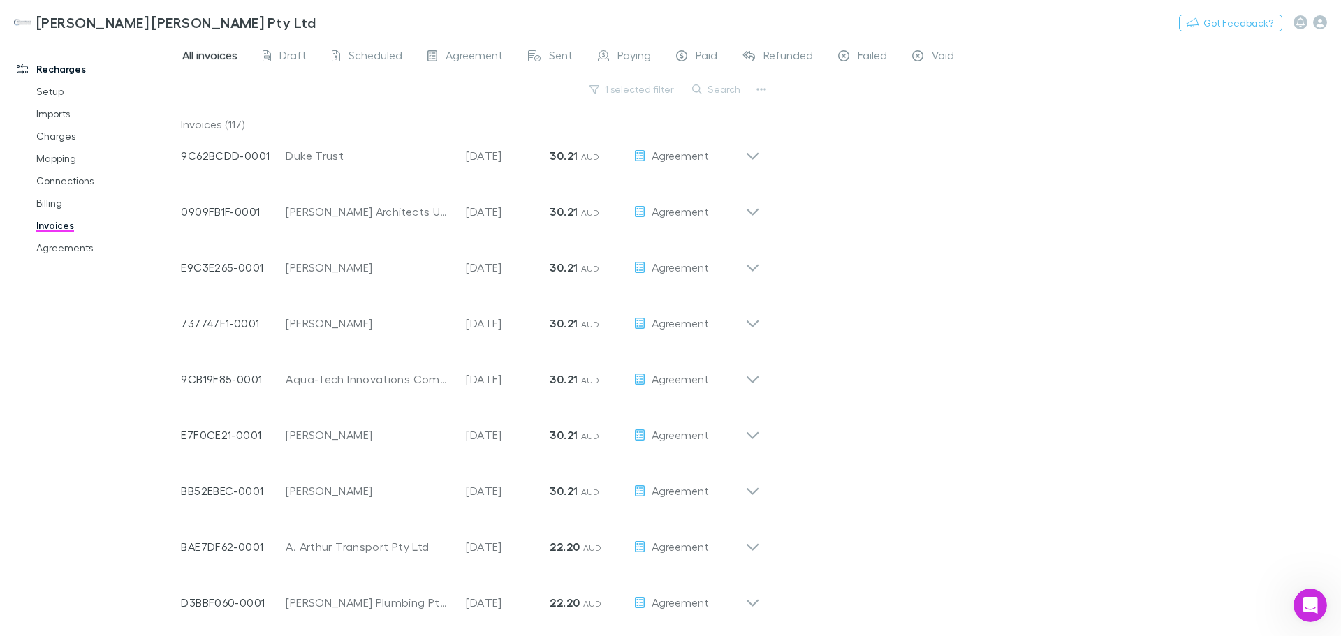
scroll to position [1417, 0]
